Goal: Understand process/instructions: Learn how to perform a task or action

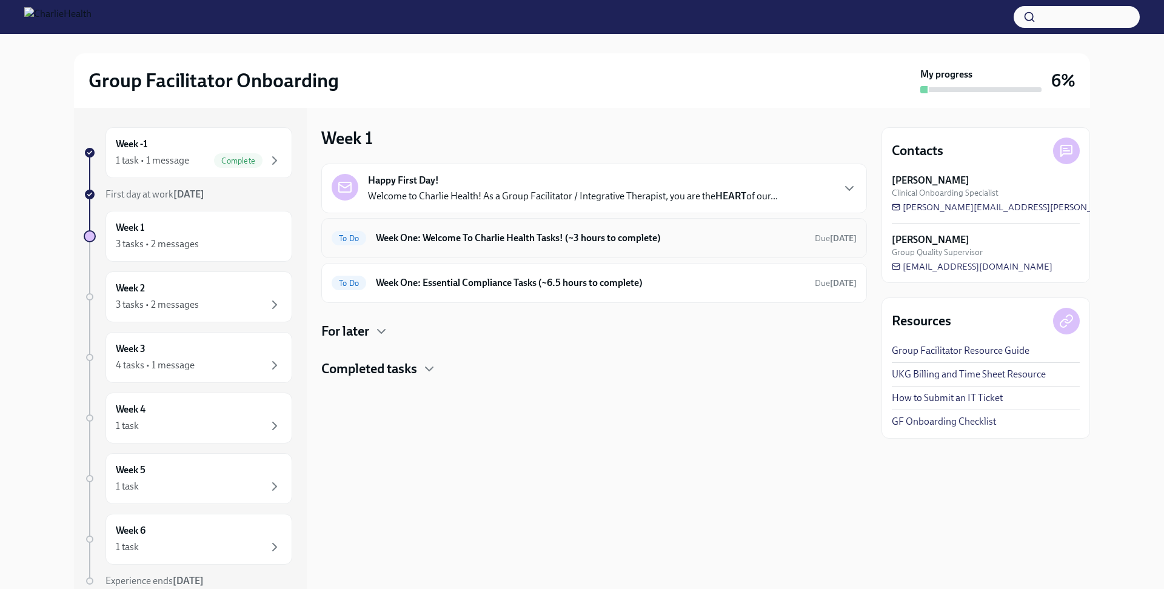
click at [728, 240] on h6 "Week One: Welcome To Charlie Health Tasks! (~3 hours to complete)" at bounding box center [590, 238] width 429 height 13
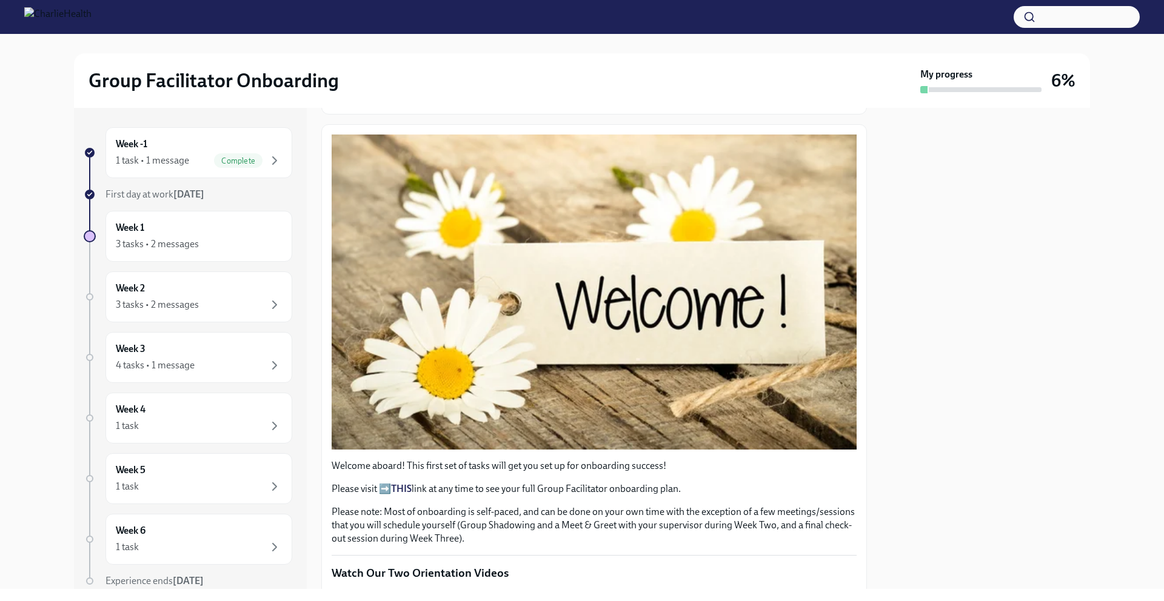
scroll to position [117, 0]
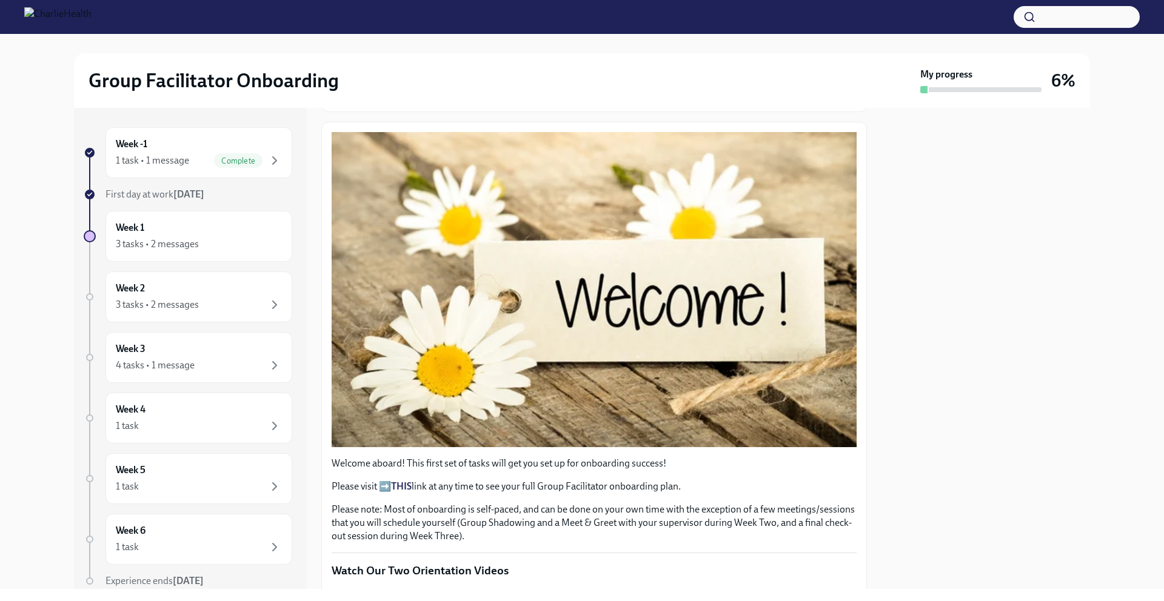
click at [404, 481] on strong "THIS" at bounding box center [401, 487] width 21 height 12
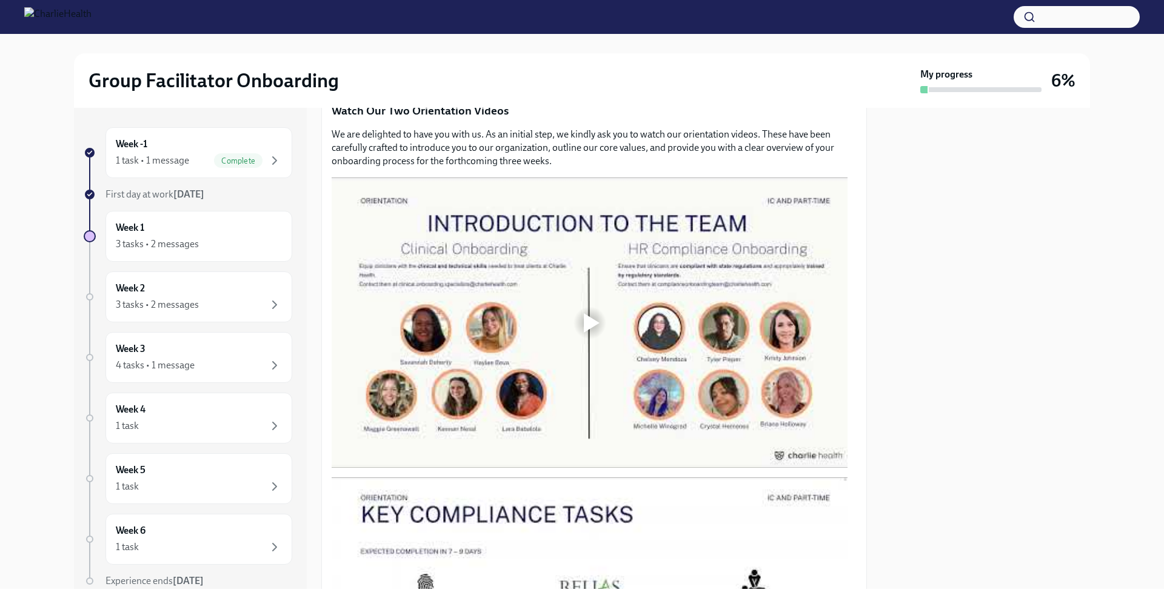
scroll to position [578, 0]
click at [588, 316] on div at bounding box center [592, 322] width 16 height 19
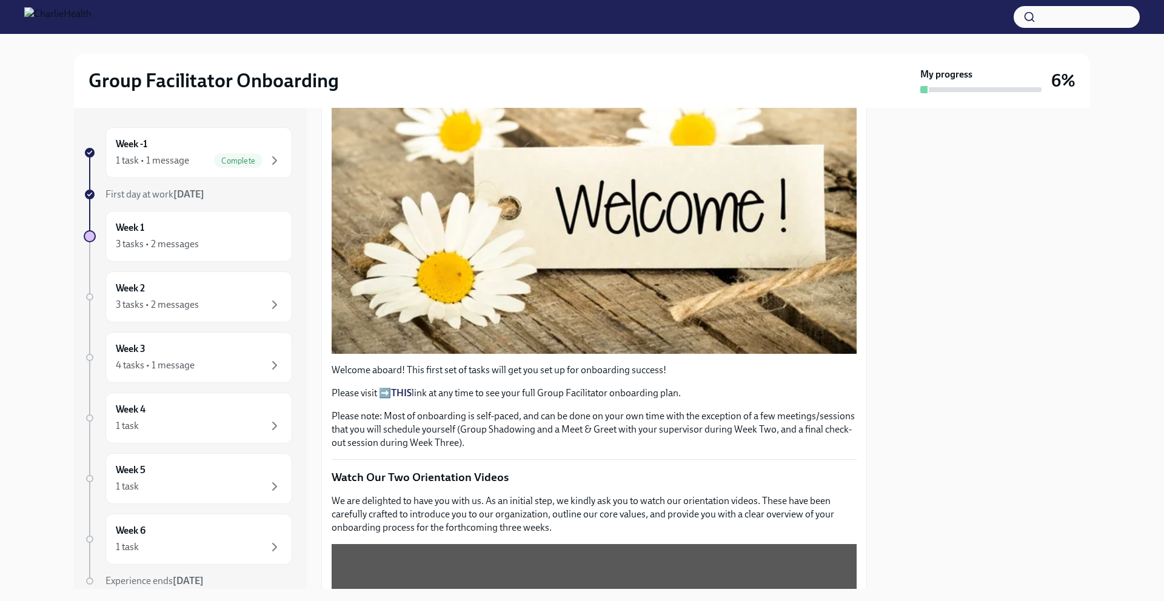
scroll to position [0, 0]
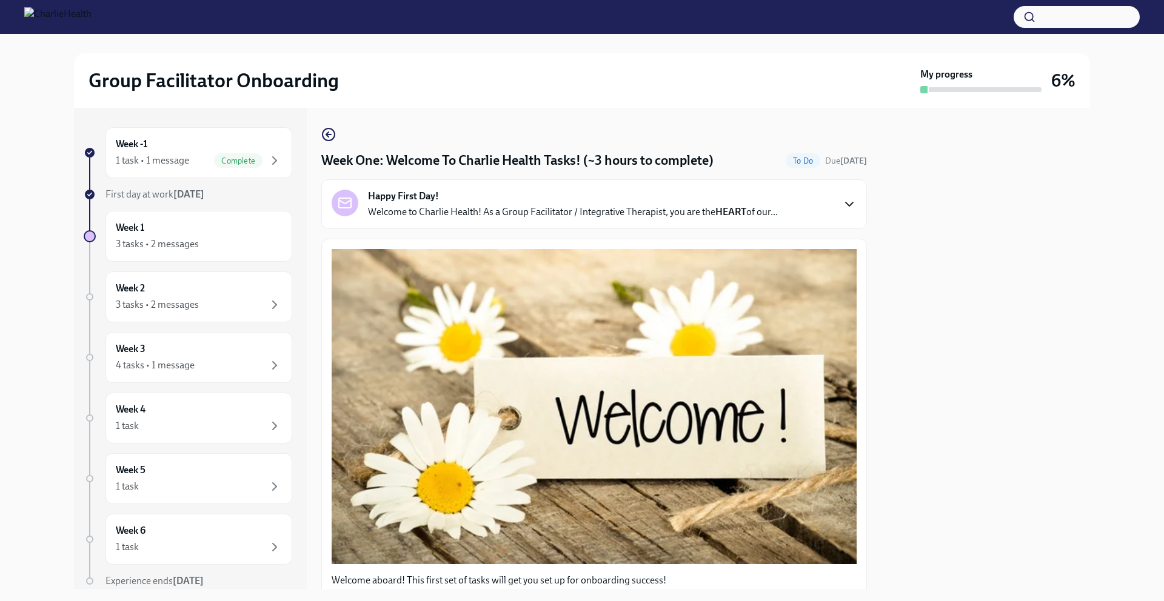
click at [842, 207] on icon "button" at bounding box center [849, 204] width 15 height 15
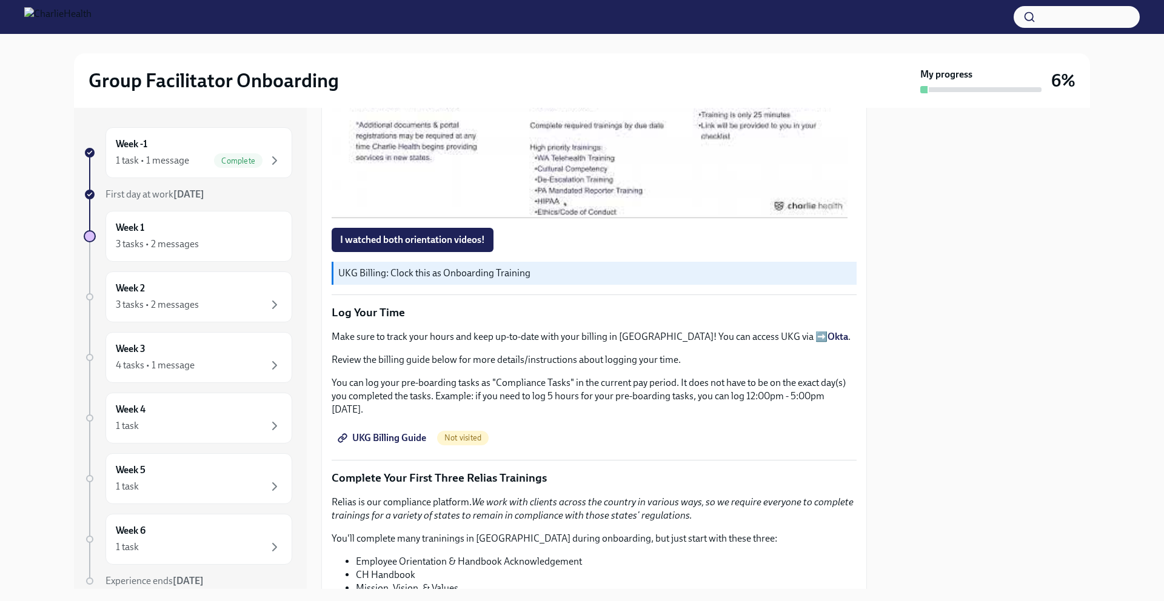
scroll to position [1498, 0]
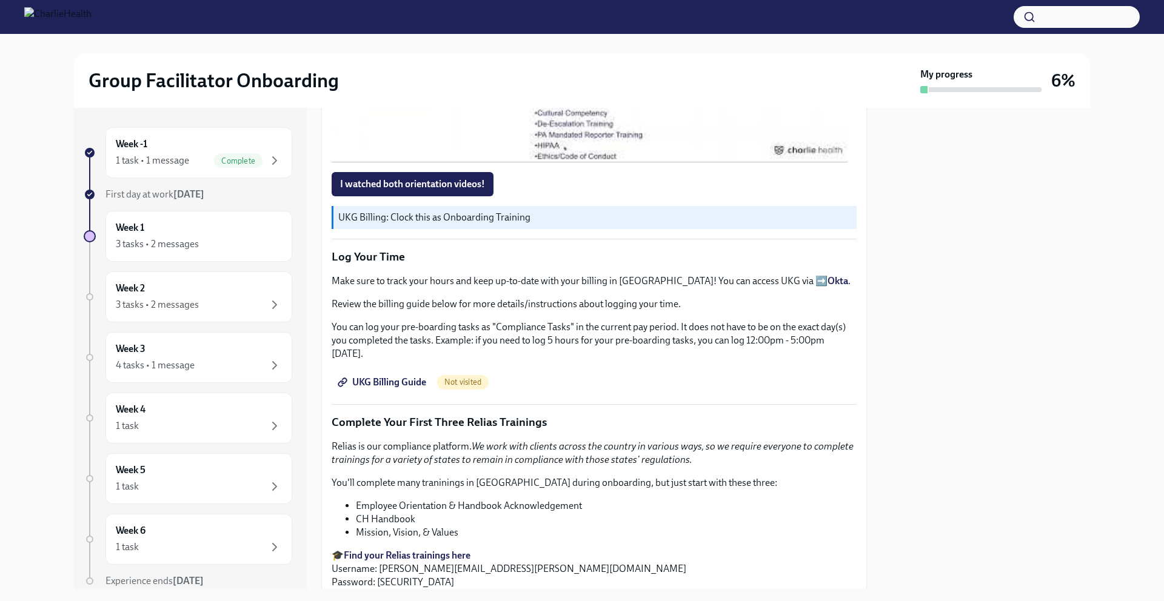
click at [595, 27] on div at bounding box center [592, 17] width 16 height 19
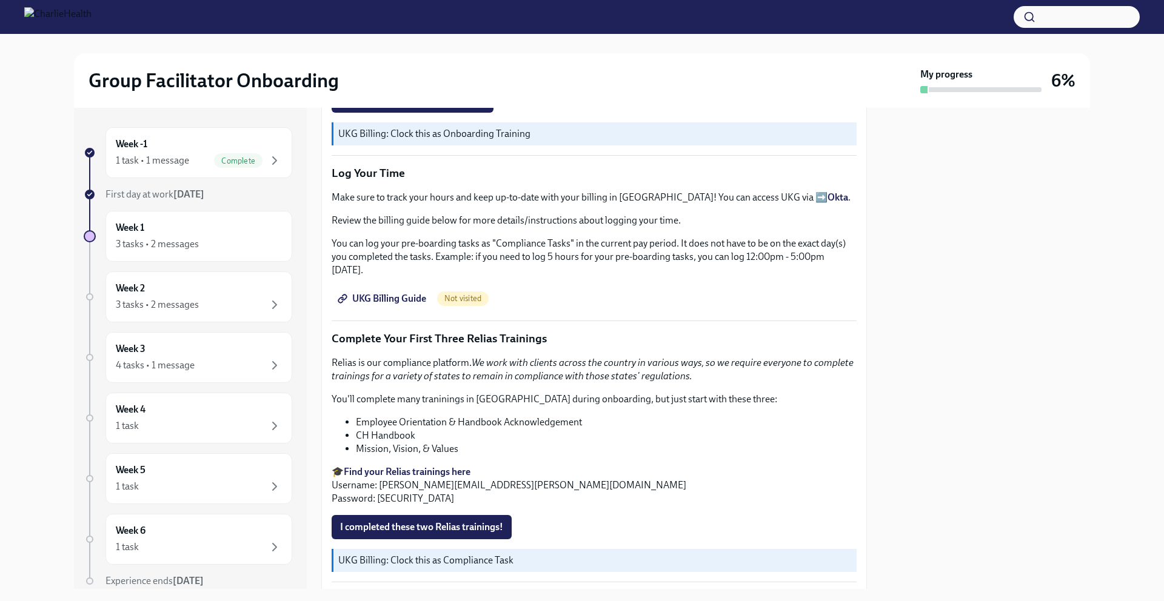
scroll to position [1609, 0]
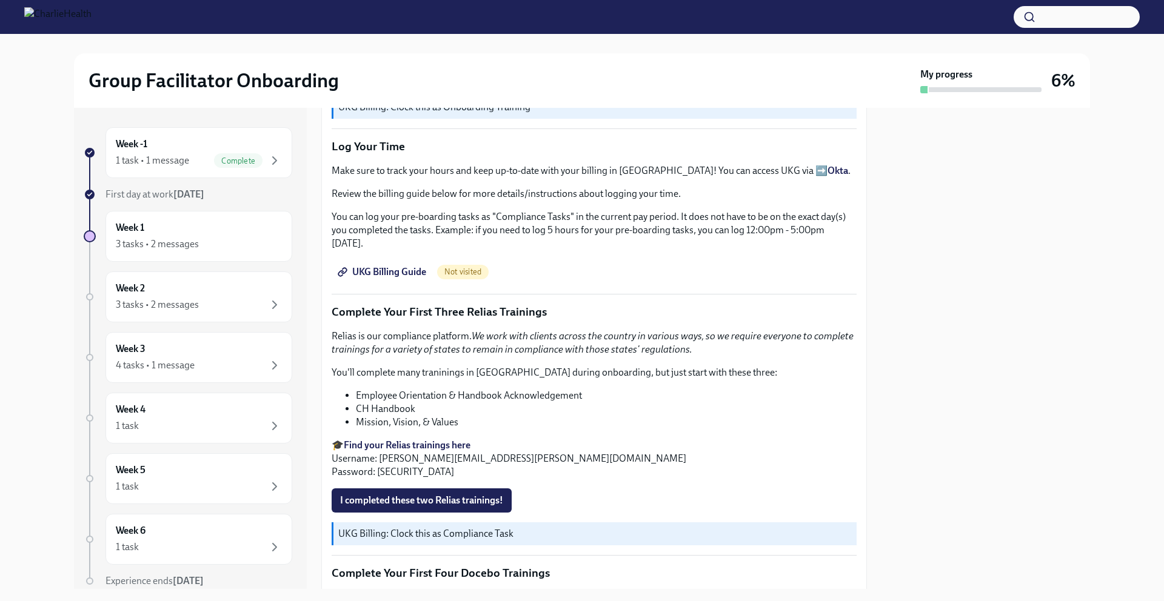
click at [452, 80] on span "I watched both orientation videos!" at bounding box center [412, 74] width 145 height 12
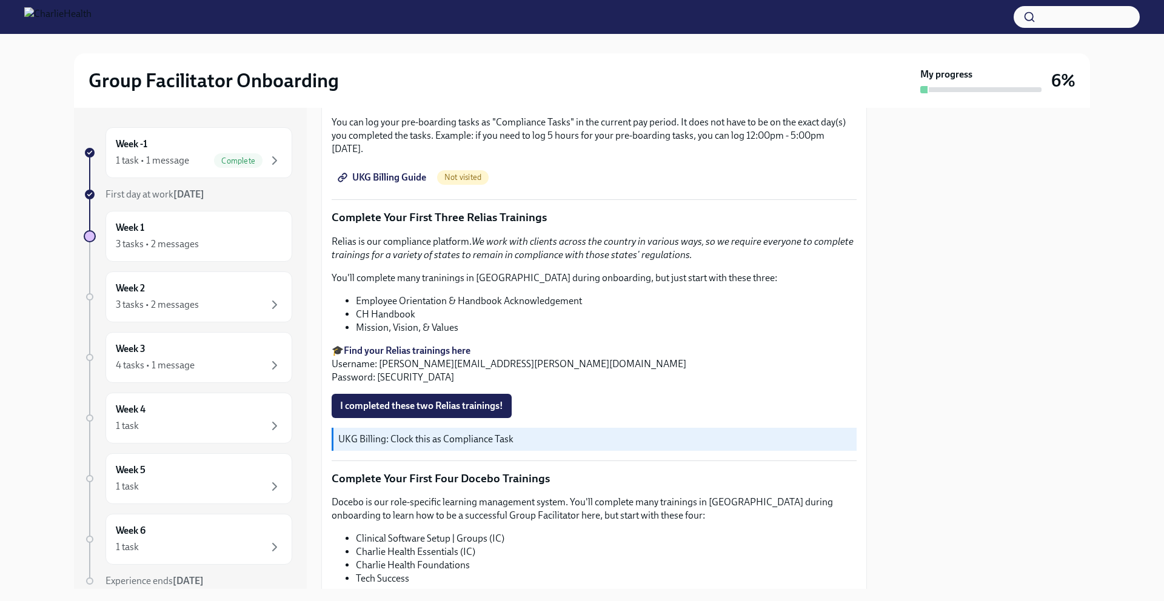
scroll to position [1709, 0]
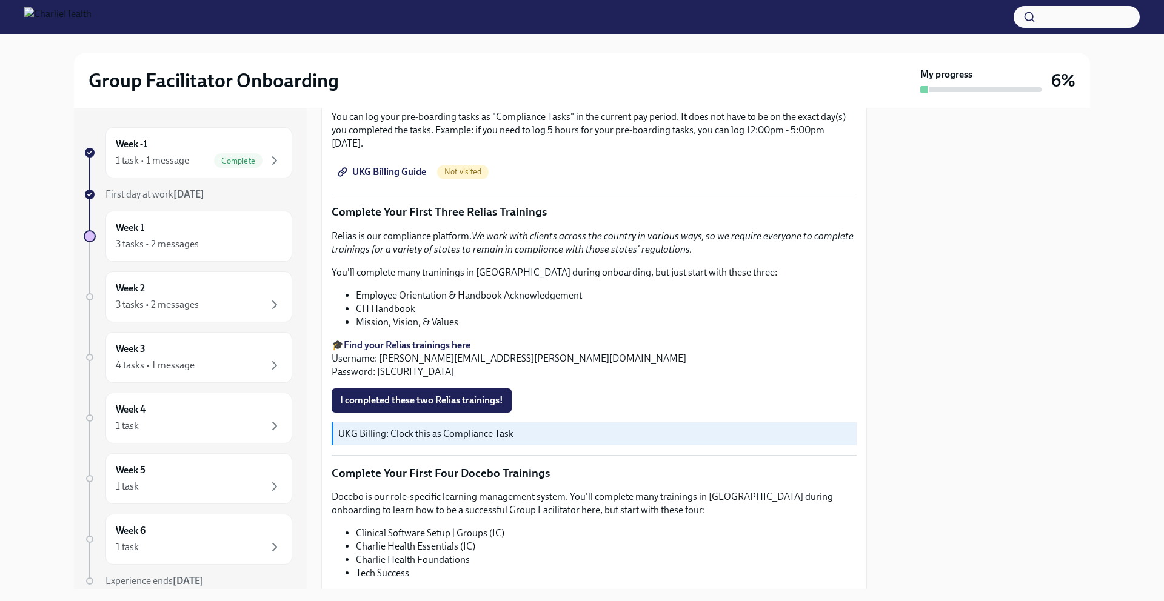
click at [401, 178] on span "UKG Billing Guide" at bounding box center [383, 172] width 86 height 12
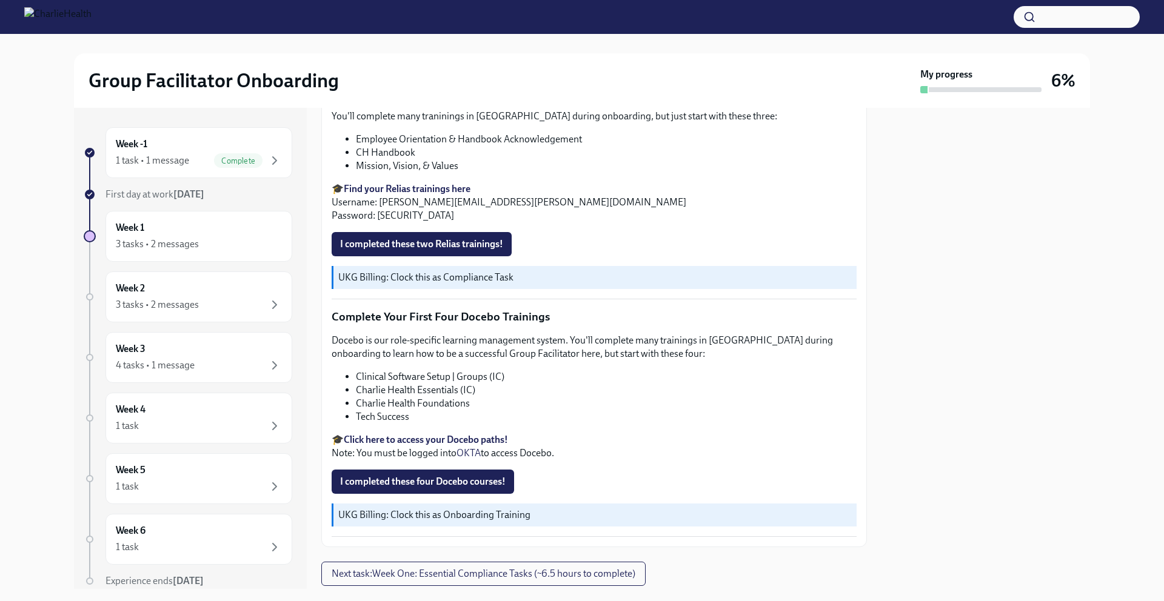
scroll to position [1877, 0]
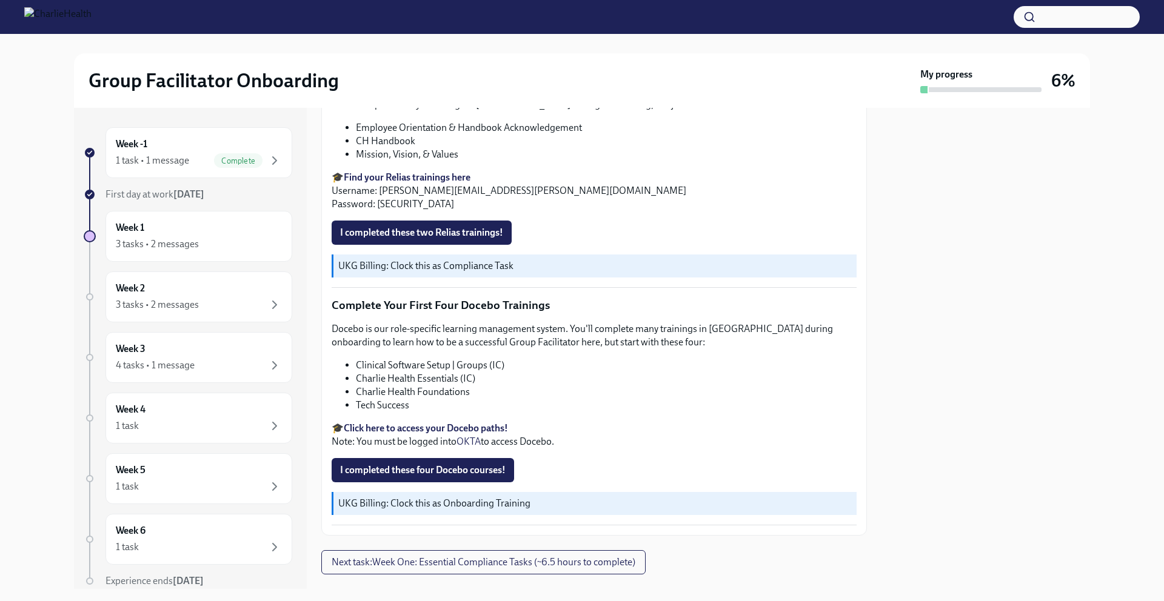
click at [426, 183] on strong "Find your Relias trainings here" at bounding box center [407, 178] width 127 height 12
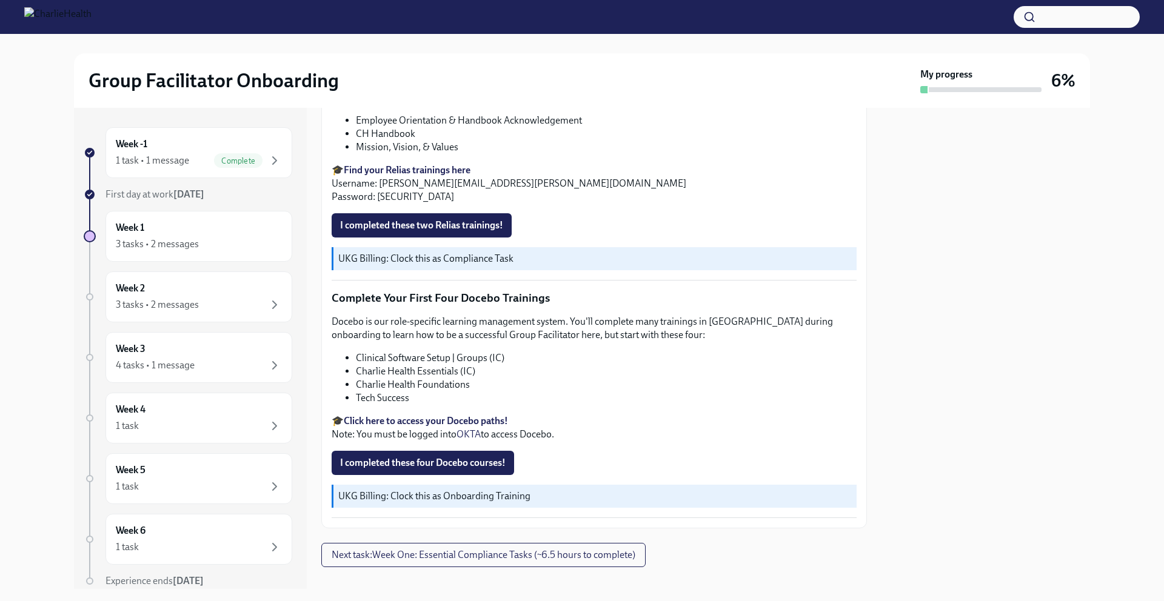
scroll to position [1889, 0]
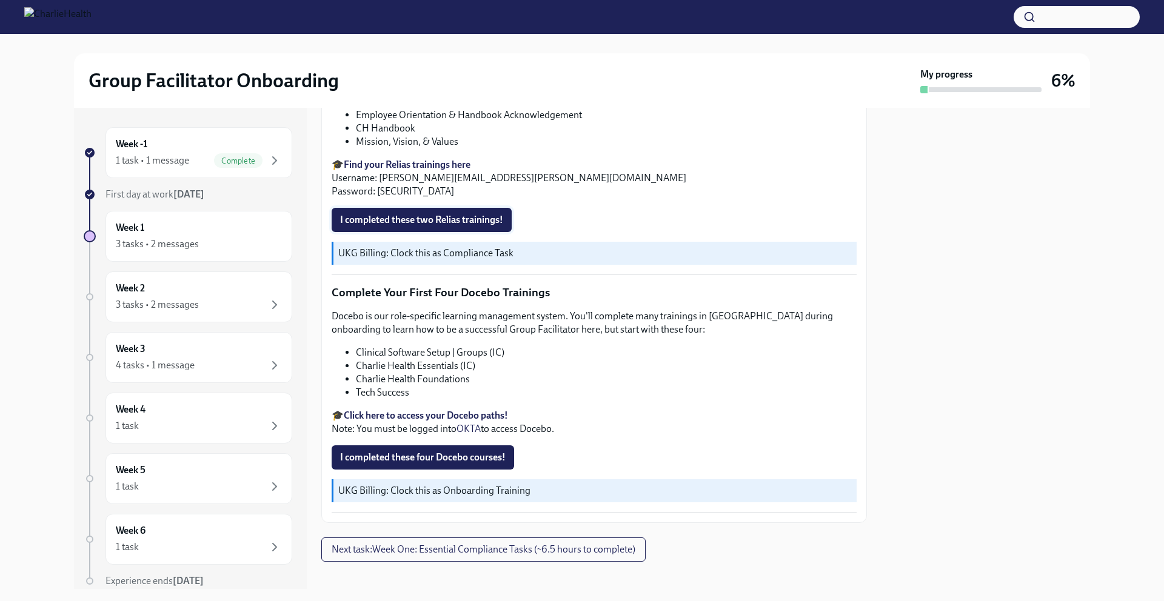
click at [461, 226] on span "I completed these two Relias trainings!" at bounding box center [421, 220] width 163 height 12
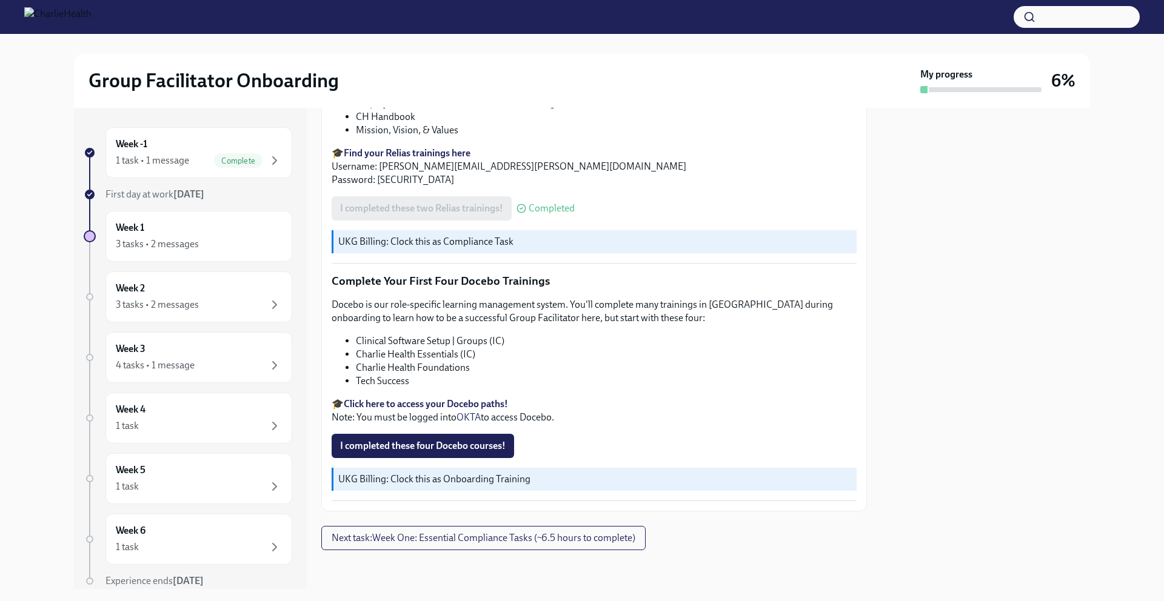
scroll to position [2116, 0]
click at [422, 406] on strong "Click here to access your Docebo paths!" at bounding box center [426, 404] width 164 height 12
click at [493, 406] on strong "Click here to access your Docebo paths!" at bounding box center [426, 404] width 164 height 12
